Goal: Task Accomplishment & Management: Use online tool/utility

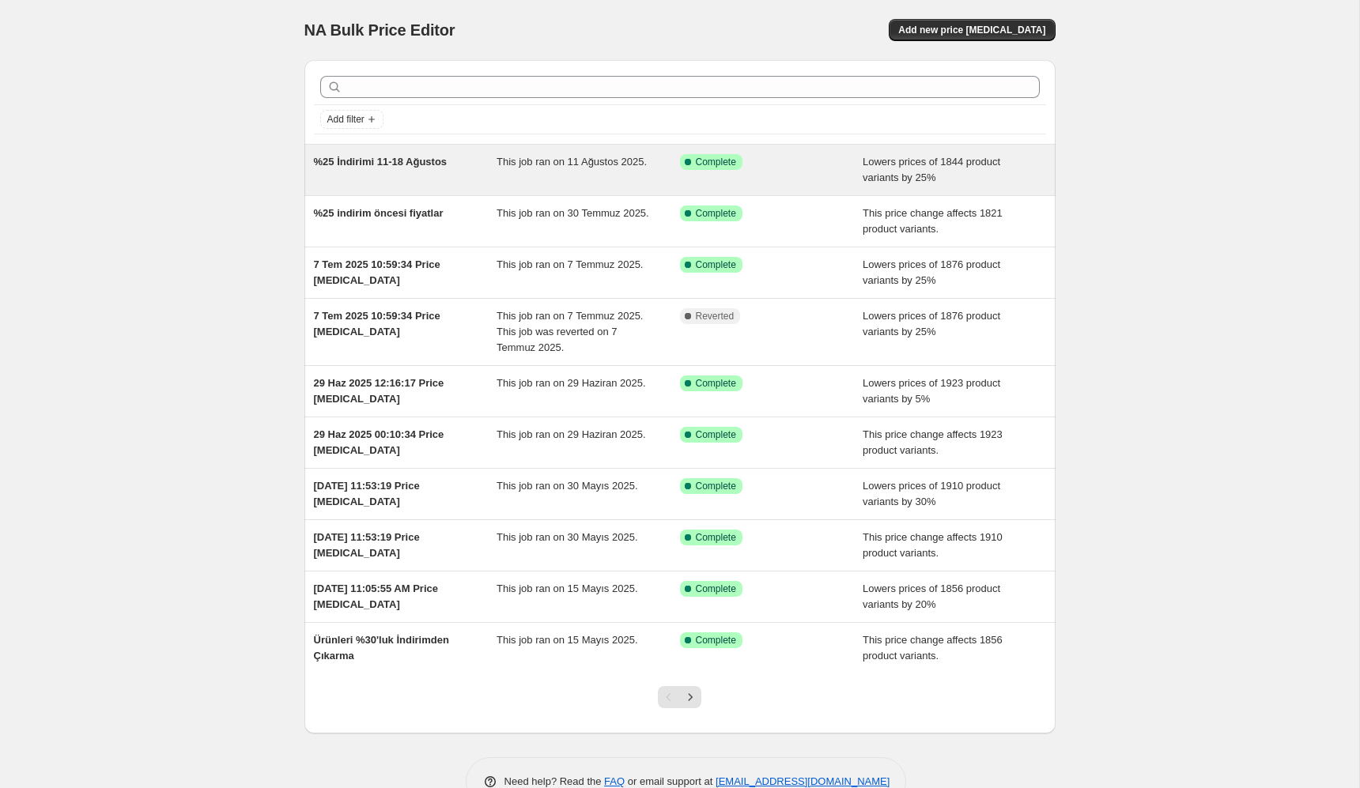
click at [385, 188] on div "%25 İndirimi 11-18 Ağustos This job ran on 11 Ağustos 2025. Success Complete Co…" at bounding box center [679, 170] width 751 height 51
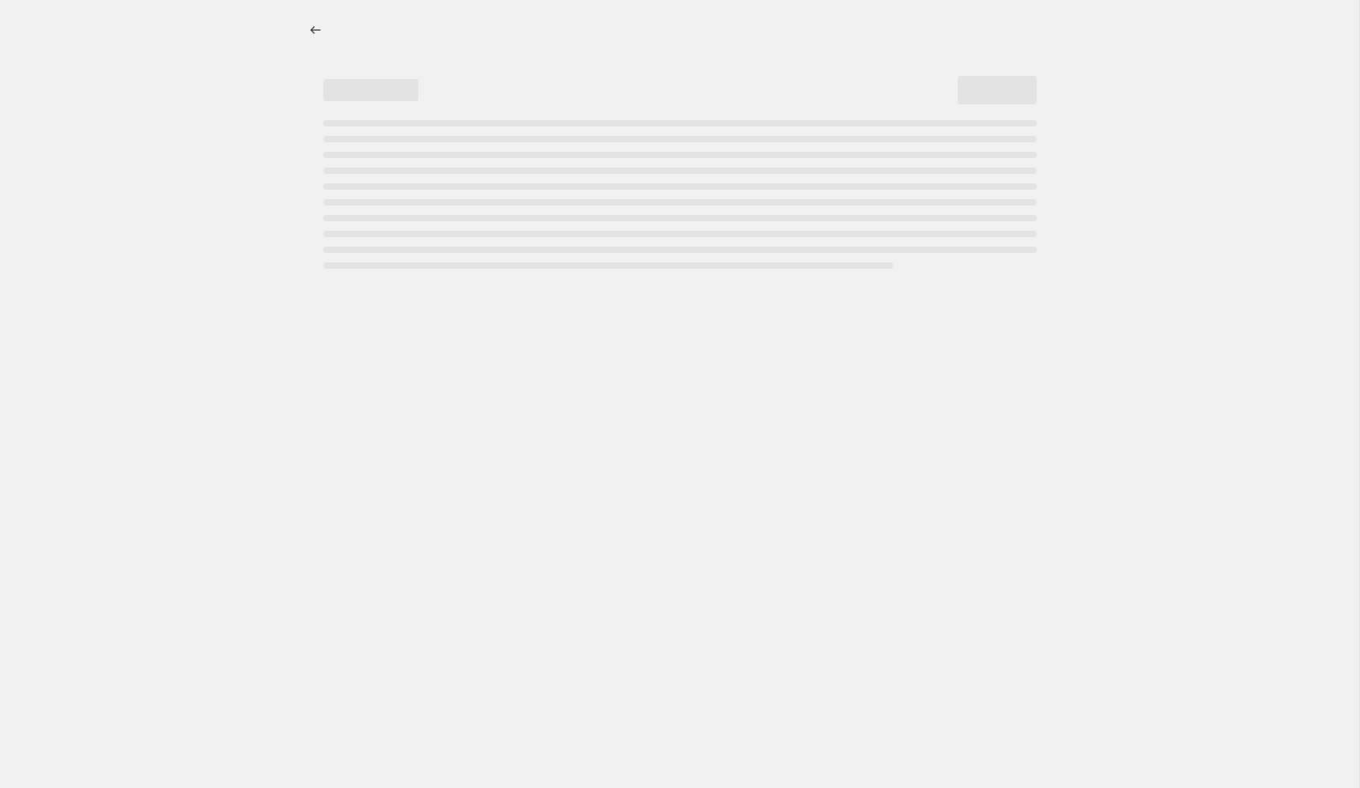
select select "percentage"
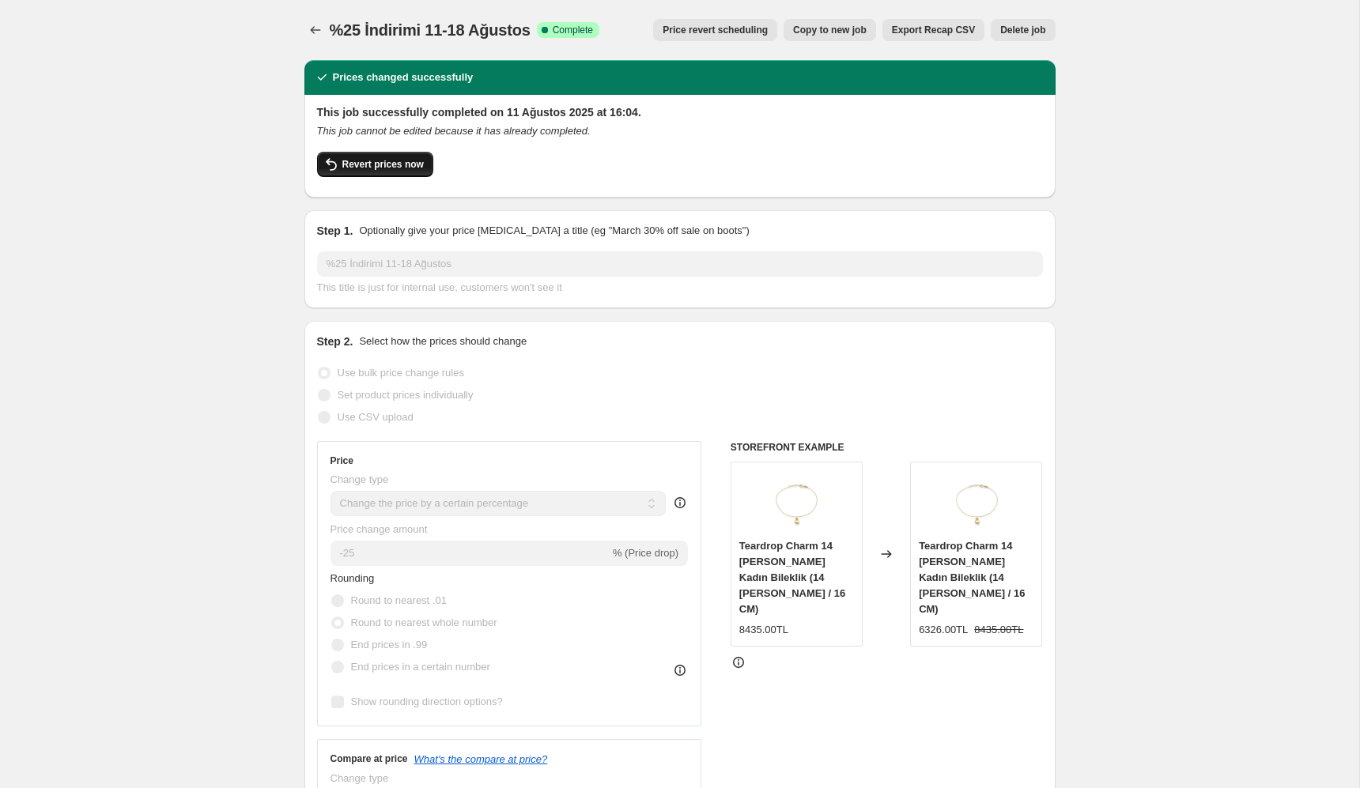
click at [353, 168] on span "Revert prices now" at bounding box center [382, 164] width 81 height 13
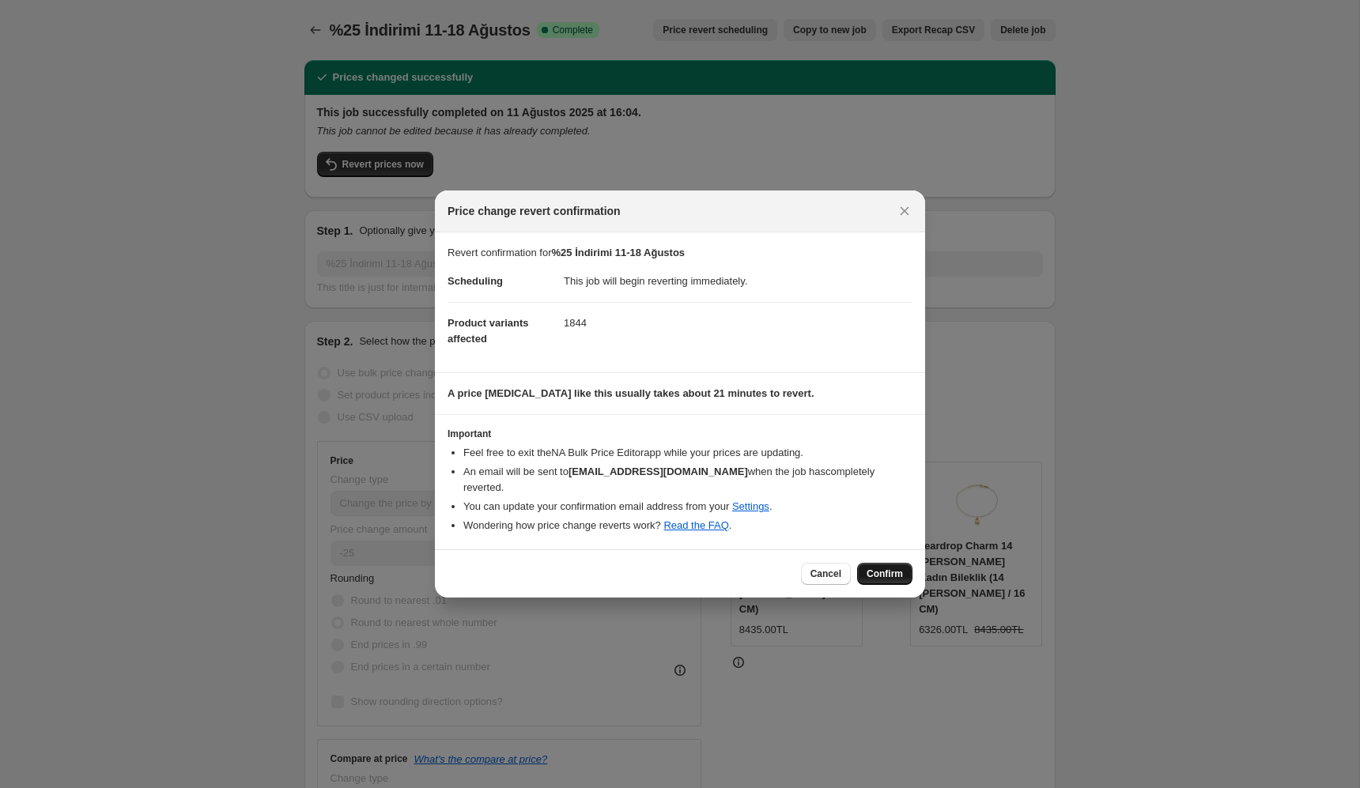
click at [875, 568] on span "Confirm" at bounding box center [885, 574] width 36 height 13
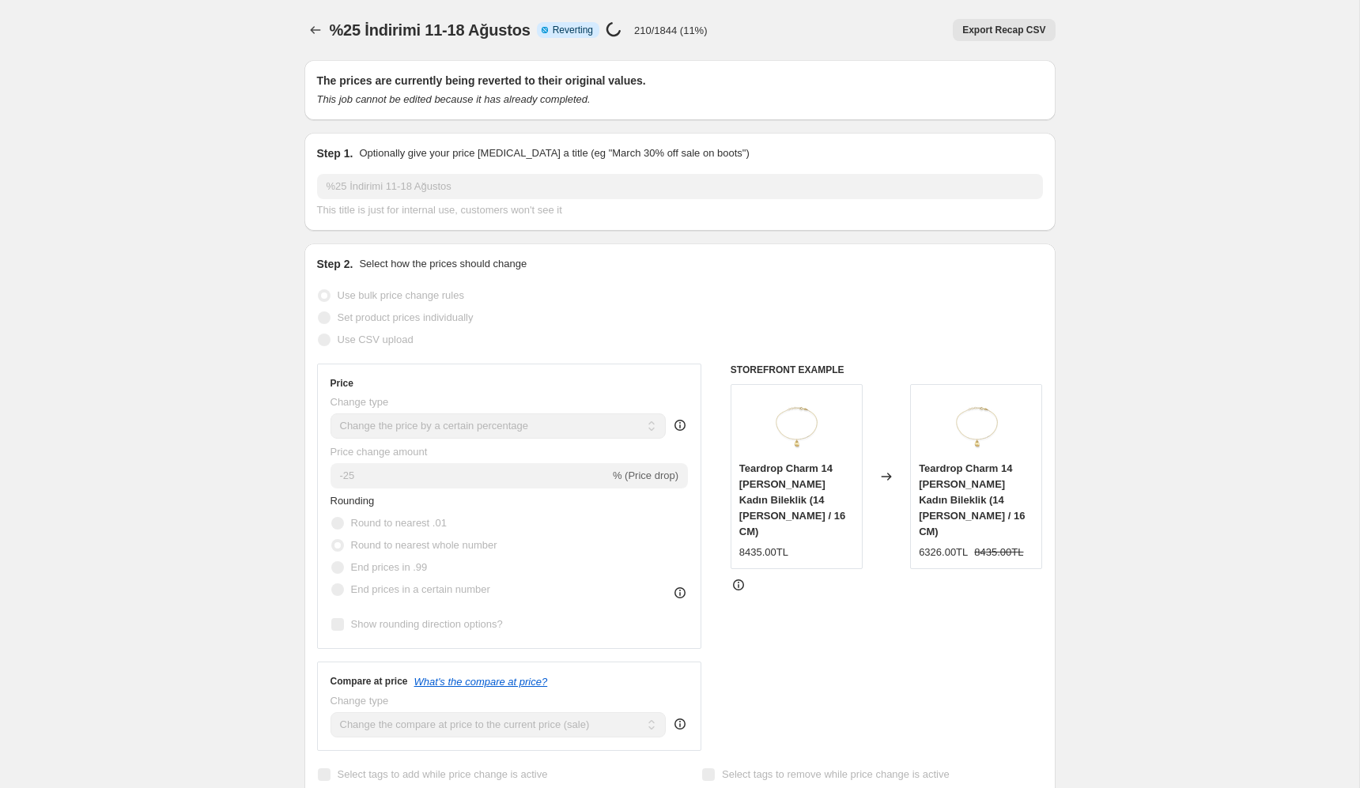
select select "percentage"
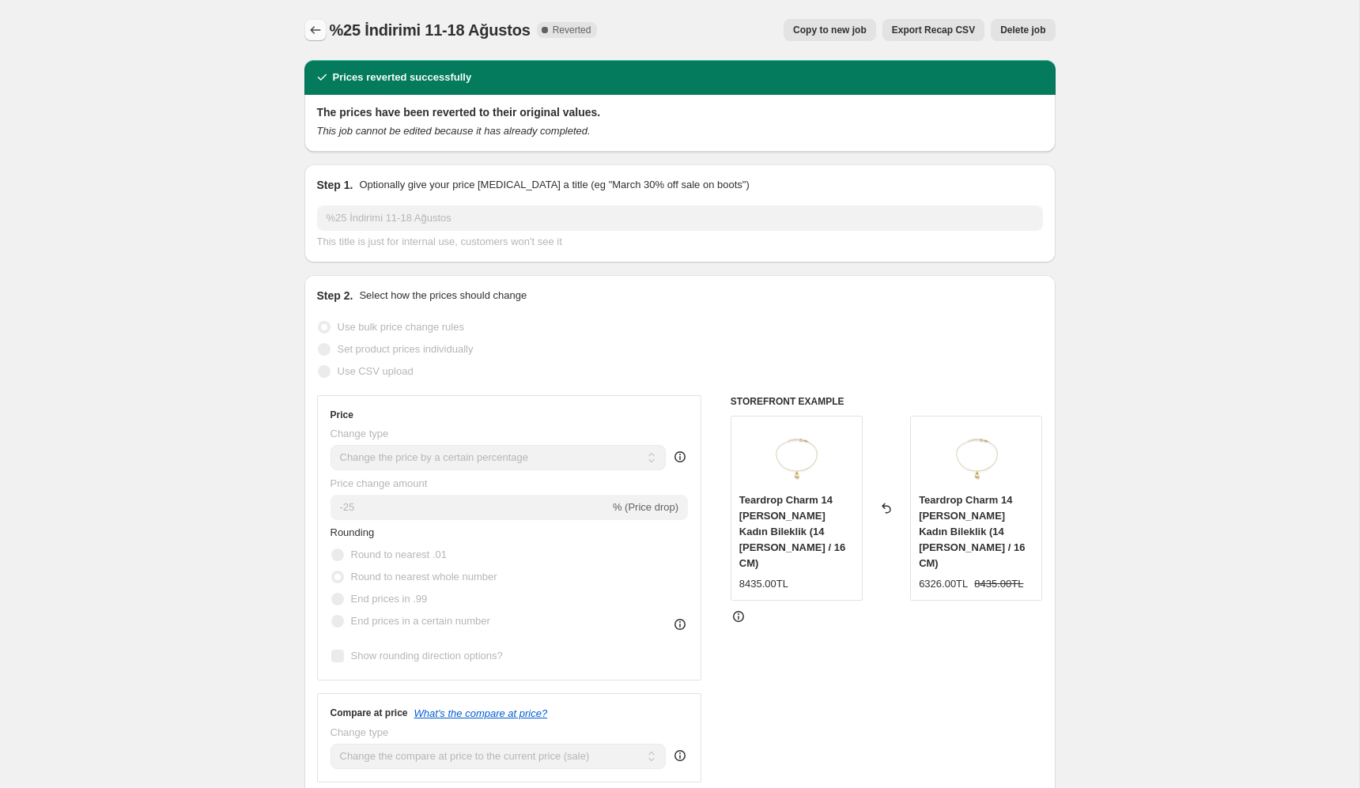
click at [310, 32] on icon "Price change jobs" at bounding box center [316, 30] width 16 height 16
